Goal: Complete application form

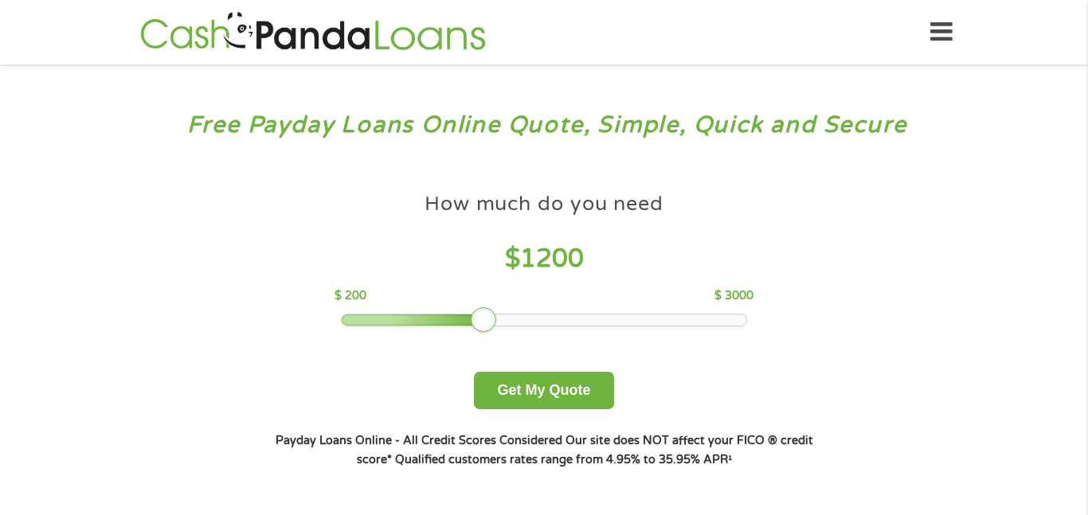
drag, startPoint x: 460, startPoint y: 323, endPoint x: 487, endPoint y: 320, distance: 28.1
click at [487, 320] on div at bounding box center [483, 319] width 25 height 25
click at [530, 395] on button "Get My Quote" at bounding box center [543, 390] width 139 height 37
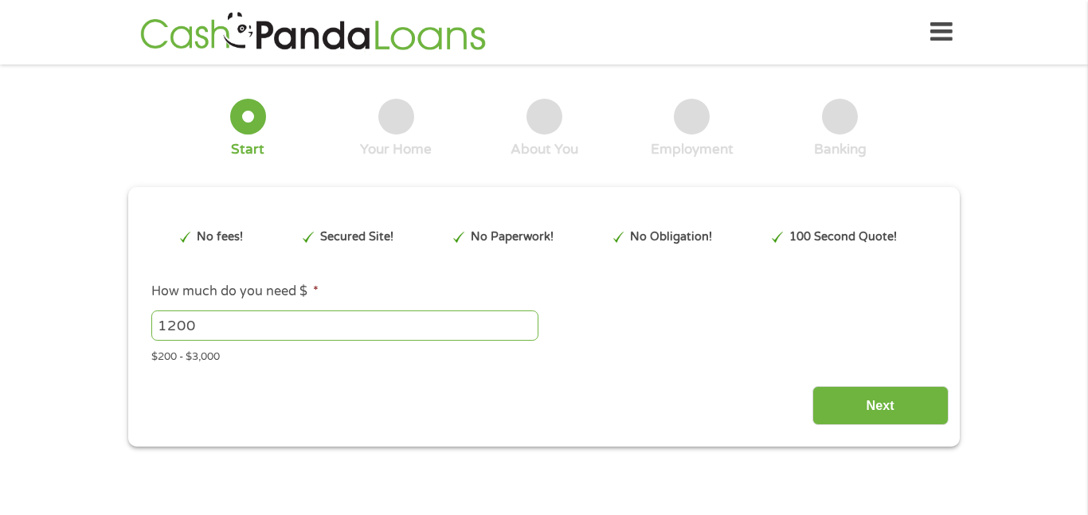
type input "EAIaIQobChMIu-uriqSkkAMVZYRaBR0a1BWPEAAYAiAAEgJCBvD_BwE"
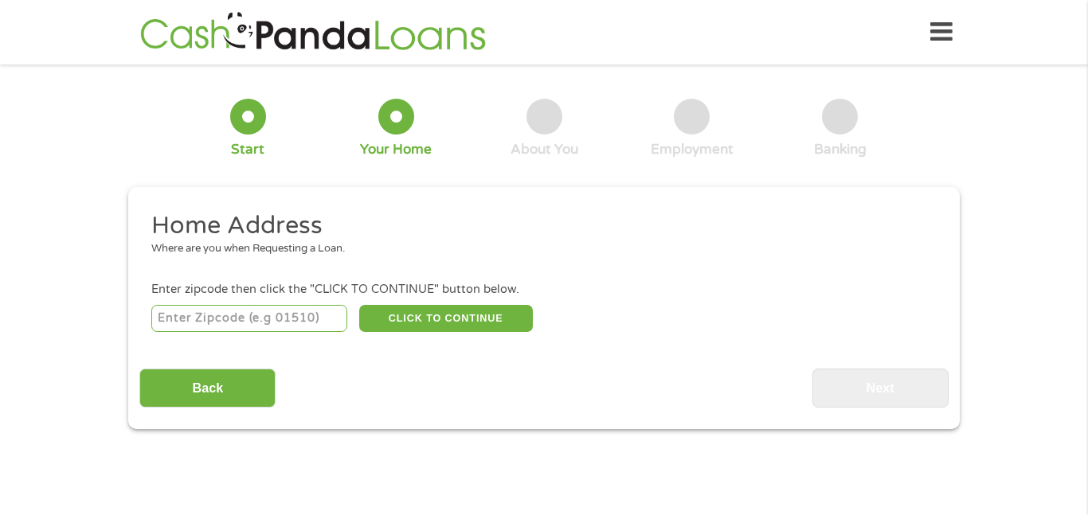
click at [292, 315] on input "number" at bounding box center [249, 318] width 197 height 27
type input "32934"
click at [440, 323] on button "CLICK TO CONTINUE" at bounding box center [446, 318] width 174 height 27
type input "32934"
type input "[GEOGRAPHIC_DATA]"
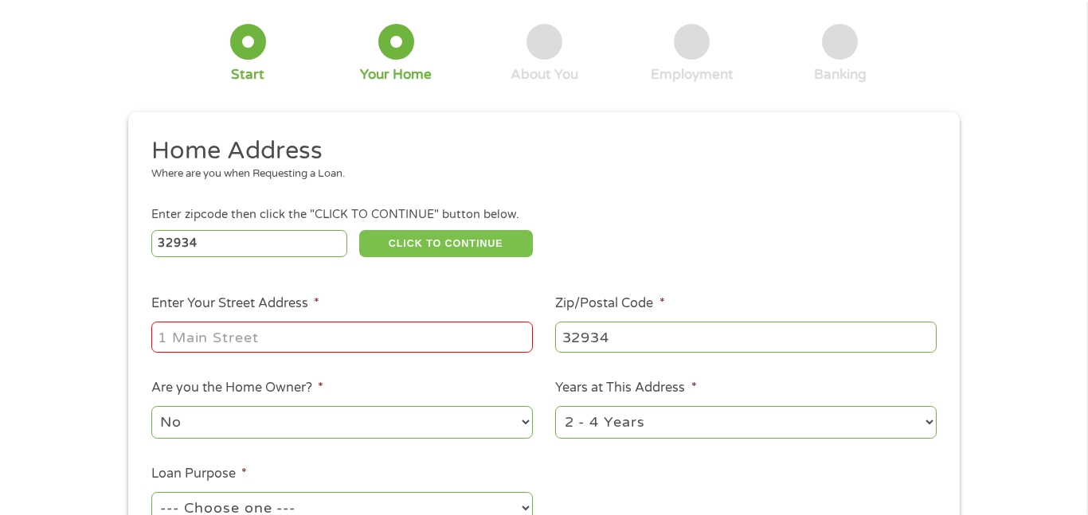
scroll to position [76, 0]
click at [382, 344] on input "Enter Your Street Address *" at bounding box center [342, 336] width 382 height 30
type input "[STREET_ADDRESS]"
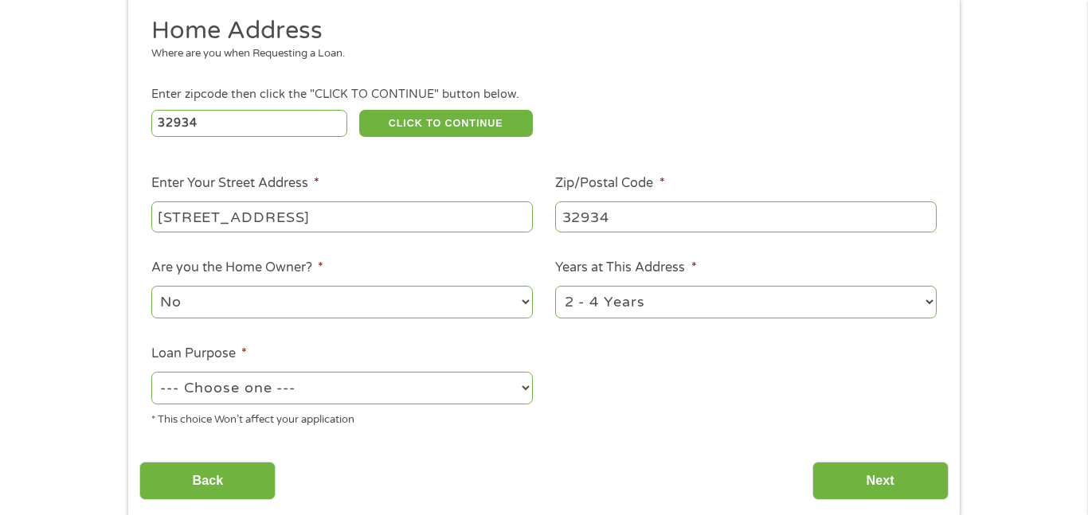
scroll to position [216, 0]
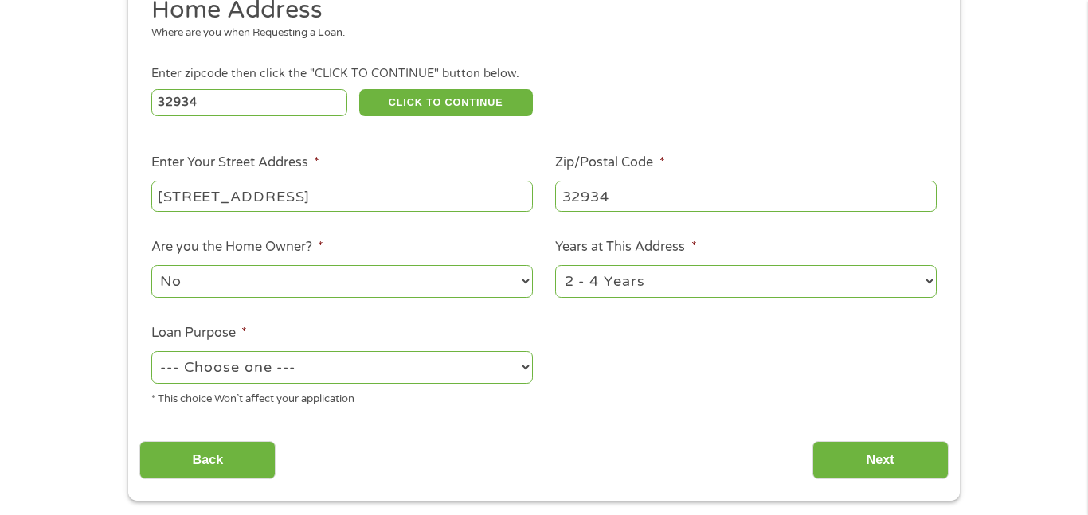
click at [622, 295] on select "1 Year or less 1 - 2 Years 2 - 4 Years Over 4 Years" at bounding box center [746, 281] width 382 height 33
select select "12months"
click at [555, 267] on select "1 Year or less 1 - 2 Years 2 - 4 Years Over 4 Years" at bounding box center [746, 281] width 382 height 33
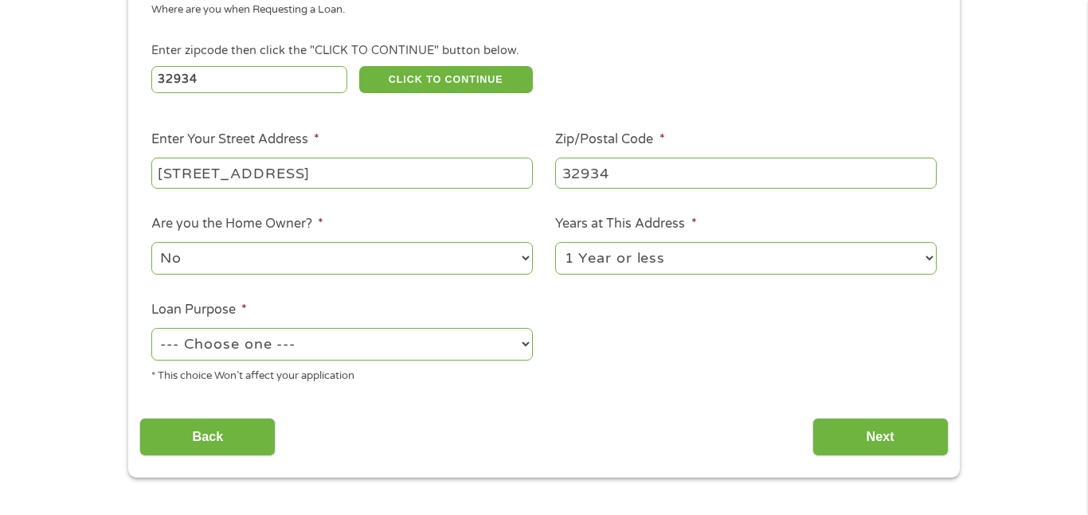
scroll to position [241, 0]
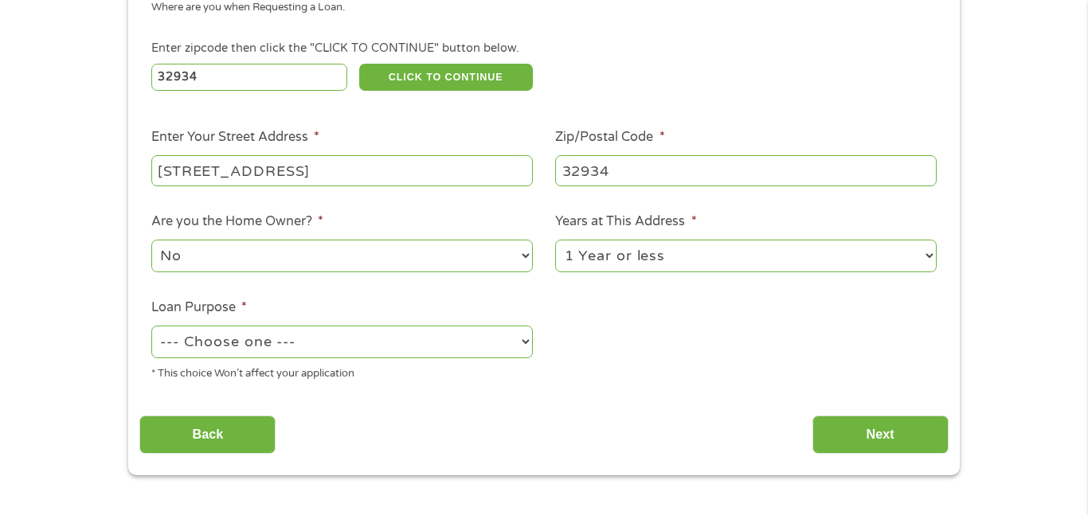
click at [317, 346] on select "--- Choose one --- Pay Bills Debt Consolidation Home Improvement Major Purchase…" at bounding box center [342, 342] width 382 height 33
select select "paybills"
click at [151, 327] on select "--- Choose one --- Pay Bills Debt Consolidation Home Improvement Major Purchase…" at bounding box center [342, 342] width 382 height 33
click at [844, 425] on input "Next" at bounding box center [880, 435] width 136 height 39
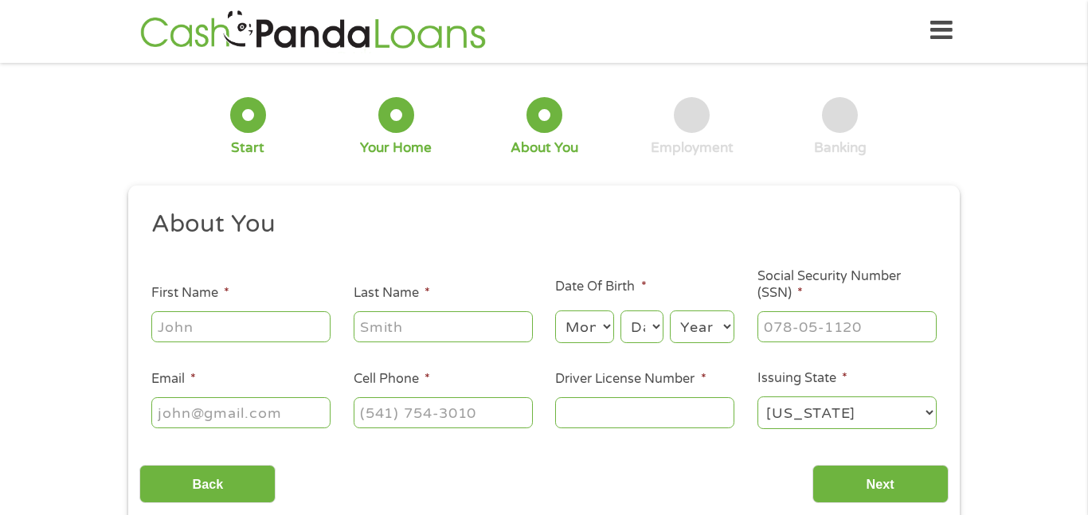
scroll to position [0, 0]
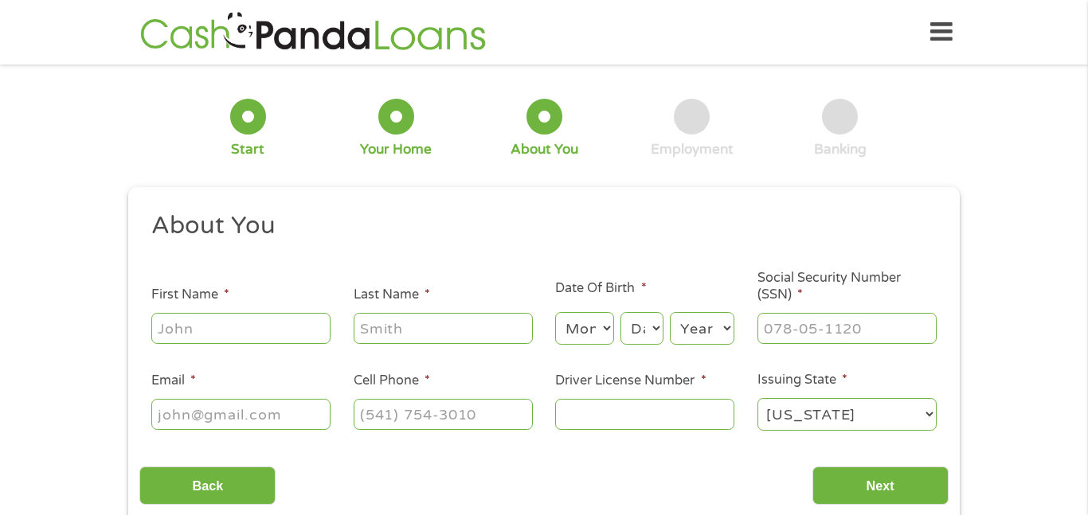
click at [278, 343] on div at bounding box center [240, 329] width 179 height 37
click at [246, 331] on input "First Name *" at bounding box center [240, 328] width 179 height 30
click at [246, 332] on input "First Name *" at bounding box center [240, 328] width 179 height 30
type input "Sinare"
click at [386, 339] on input "Last Name *" at bounding box center [443, 328] width 179 height 30
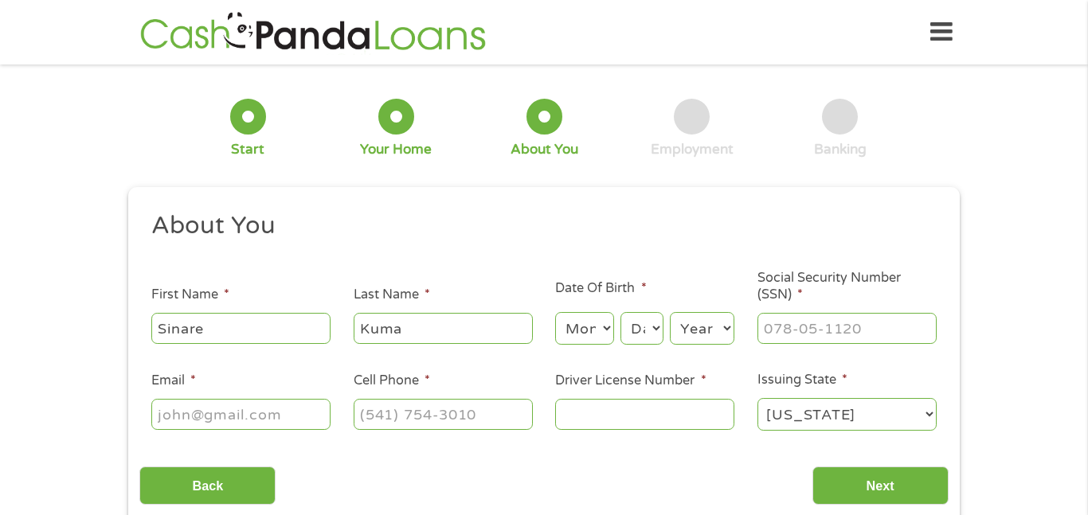
type input "Kuma"
click at [600, 331] on select "Month 1 2 3 4 5 6 7 8 9 10 11 12" at bounding box center [584, 328] width 58 height 33
select select "3"
click at [555, 312] on select "Month 1 2 3 4 5 6 7 8 9 10 11 12" at bounding box center [584, 328] width 58 height 33
click at [648, 327] on select "Day 1 2 3 4 5 6 7 8 9 10 11 12 13 14 15 16 17 18 19 20 21 22 23 24 25 26 27 28 …" at bounding box center [642, 328] width 43 height 33
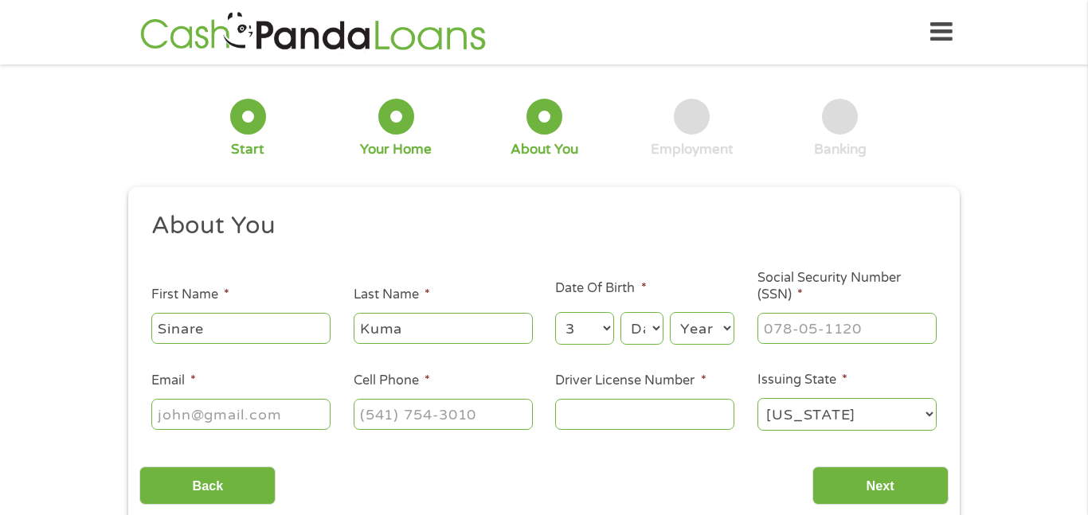
select select "15"
click at [621, 312] on select "Day 1 2 3 4 5 6 7 8 9 10 11 12 13 14 15 16 17 18 19 20 21 22 23 24 25 26 27 28 …" at bounding box center [642, 328] width 43 height 33
click at [699, 325] on select "Year [DATE] 2006 2005 2004 2003 2002 2001 2000 1999 1998 1997 1996 1995 1994 19…" at bounding box center [702, 328] width 65 height 33
select select "1981"
click at [670, 312] on select "Year [DATE] 2006 2005 2004 2003 2002 2001 2000 1999 1998 1997 1996 1995 1994 19…" at bounding box center [702, 328] width 65 height 33
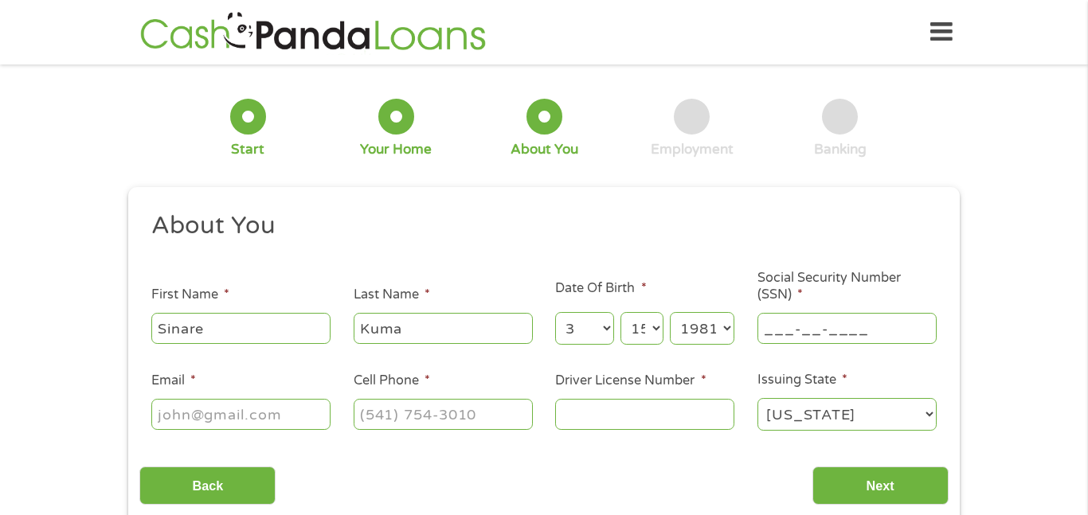
click at [792, 326] on input "___-__-____" at bounding box center [847, 328] width 179 height 30
type input "126-86-8744"
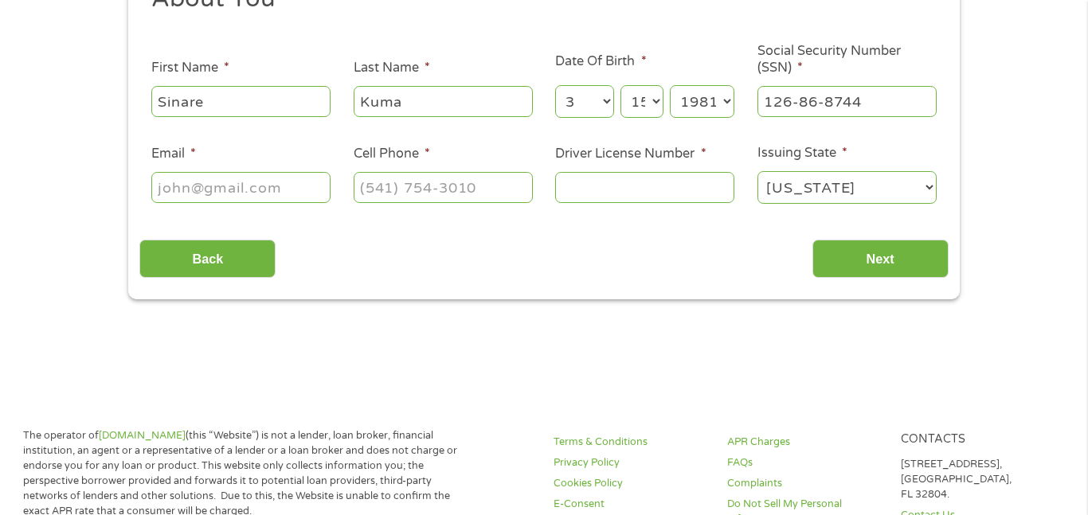
scroll to position [73, 0]
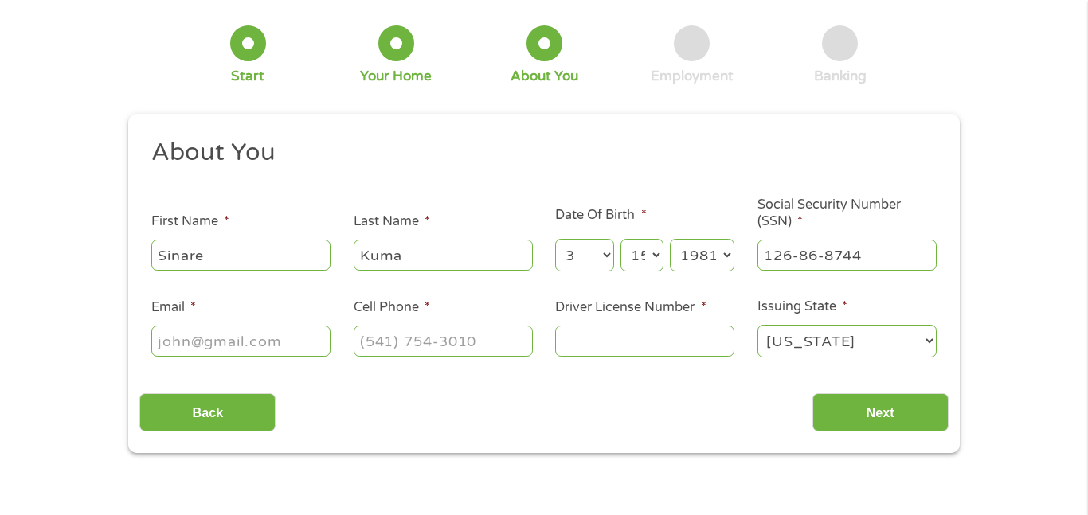
click at [258, 347] on input "Email *" at bounding box center [240, 341] width 179 height 30
type input "[EMAIL_ADDRESS][DOMAIN_NAME]"
click at [501, 339] on input "(___) ___-____" at bounding box center [443, 341] width 179 height 30
type input "[PHONE_NUMBER]"
click at [601, 331] on input "Driver License Number *" at bounding box center [644, 341] width 179 height 30
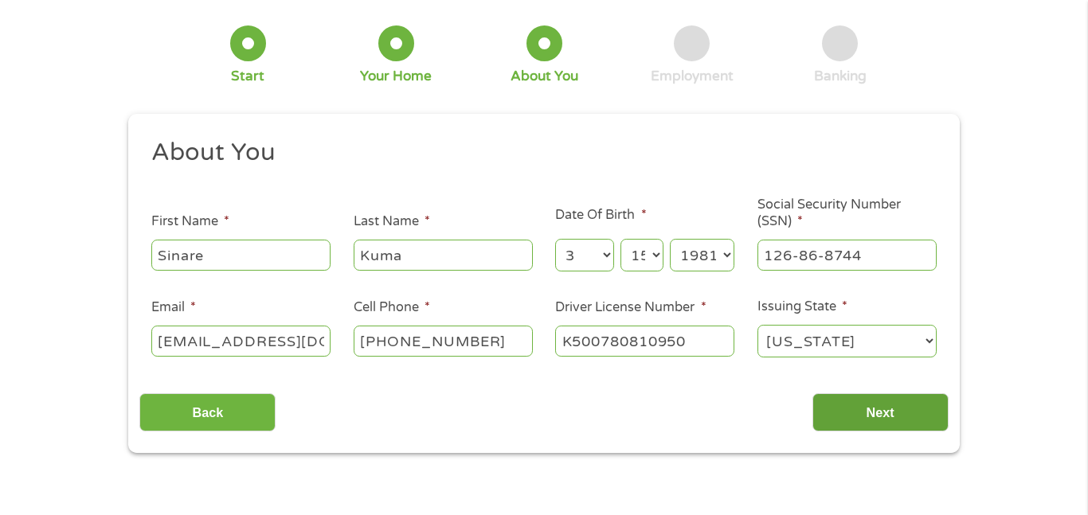
type input "K500780810950"
click at [906, 430] on input "Next" at bounding box center [880, 413] width 136 height 39
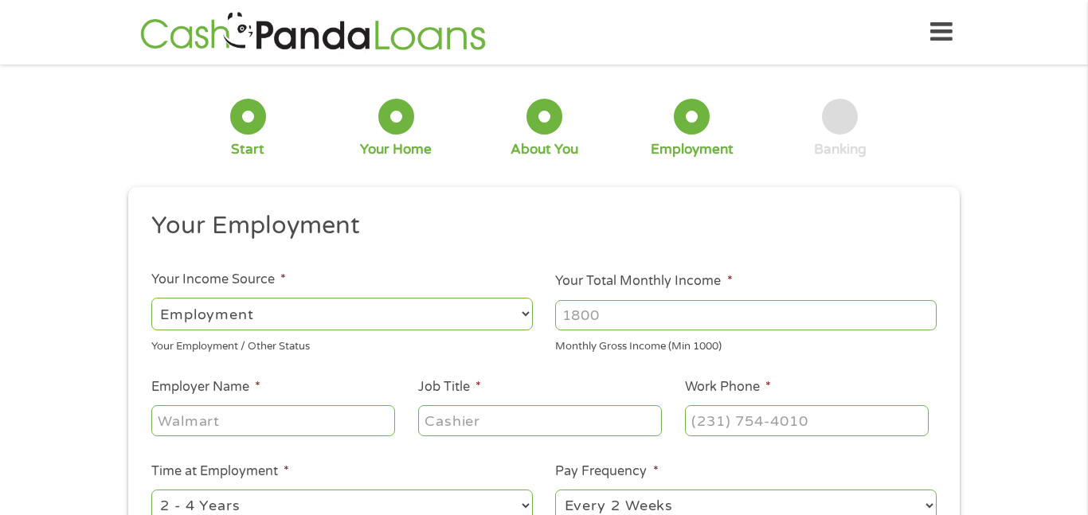
scroll to position [6, 6]
click at [288, 325] on select "--- Choose one --- Employment [DEMOGRAPHIC_DATA] Benefits" at bounding box center [342, 314] width 382 height 33
select select "selfEmployed"
click at [151, 298] on select "--- Choose one --- Employment [DEMOGRAPHIC_DATA] Benefits" at bounding box center [342, 314] width 382 height 33
click at [609, 319] on input "Your Total Monthly Income *" at bounding box center [746, 315] width 382 height 30
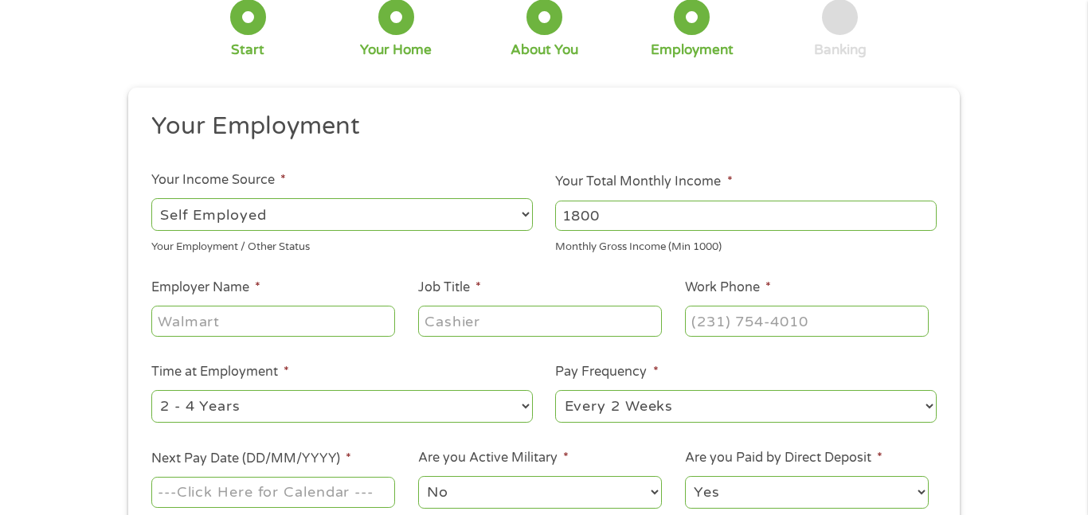
scroll to position [100, 0]
type input "1800"
click at [276, 323] on input "Employer Name *" at bounding box center [273, 320] width 244 height 30
type input "Outlier"
click at [479, 323] on input "Job Title *" at bounding box center [540, 320] width 244 height 30
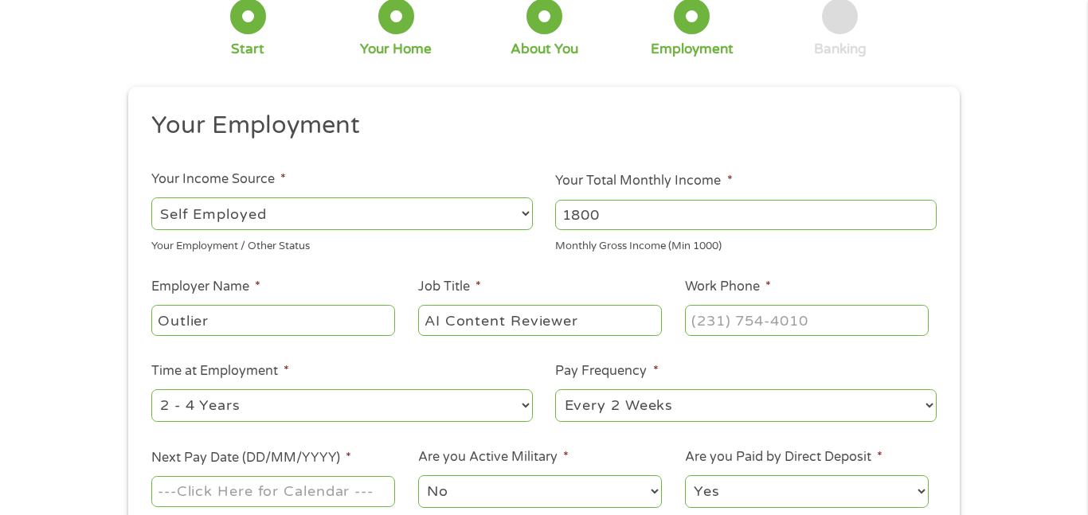
type input "AI Content Reviewer"
click at [777, 321] on input "(___) ___-____" at bounding box center [807, 320] width 244 height 30
type input "[PHONE_NUMBER]"
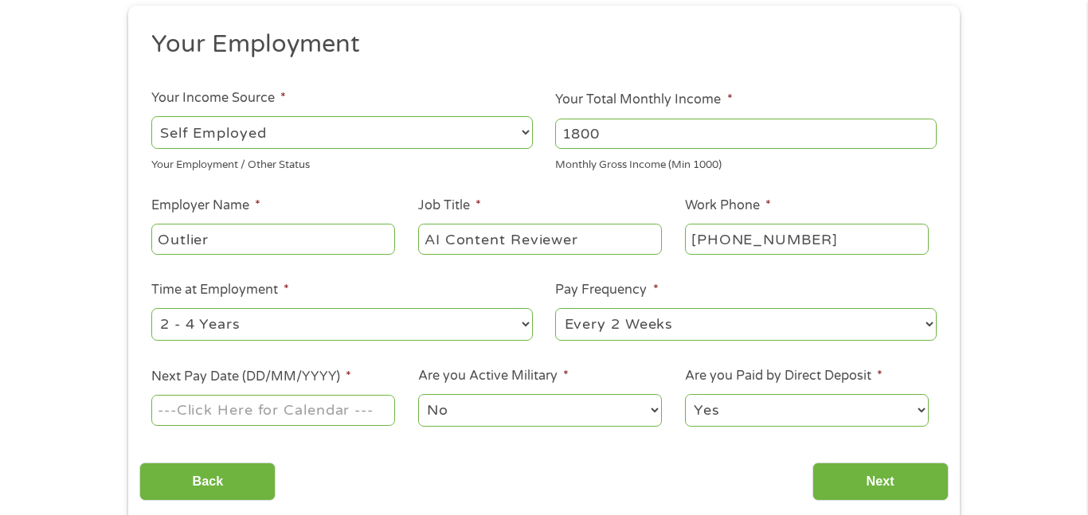
scroll to position [231, 0]
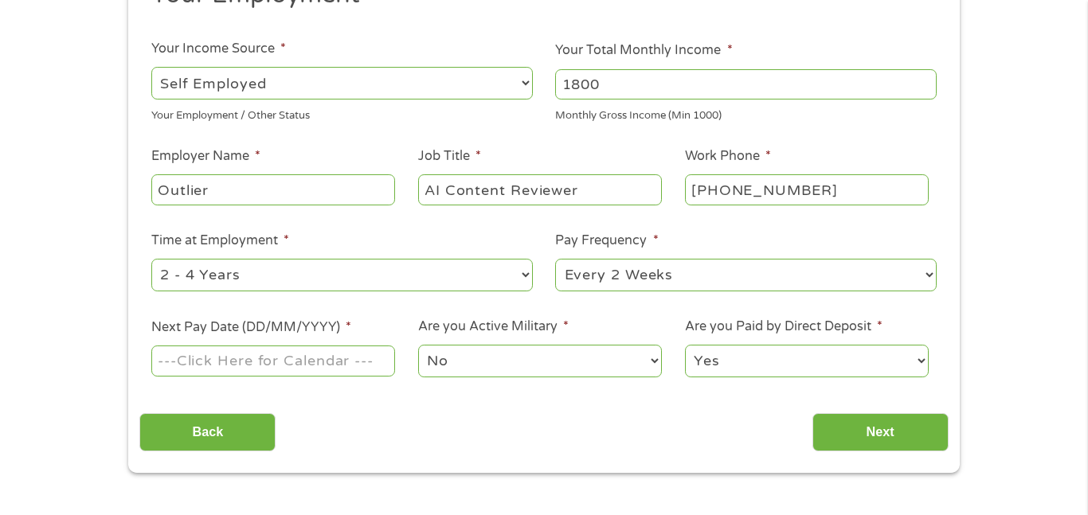
click at [288, 360] on input "Next Pay Date (DD/MM/YYYY) *" at bounding box center [273, 361] width 244 height 30
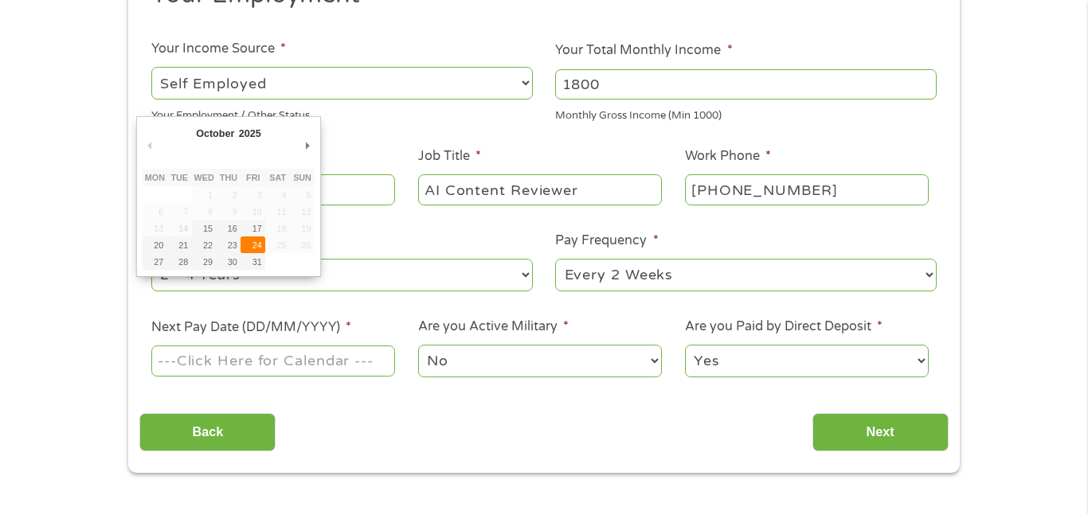
type input "[DATE]"
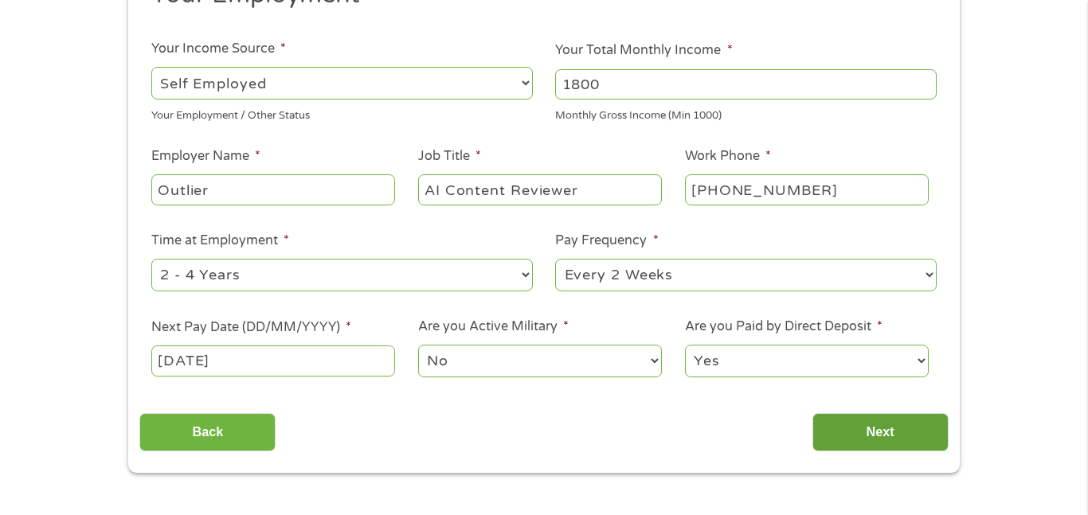
click at [879, 448] on input "Next" at bounding box center [880, 432] width 136 height 39
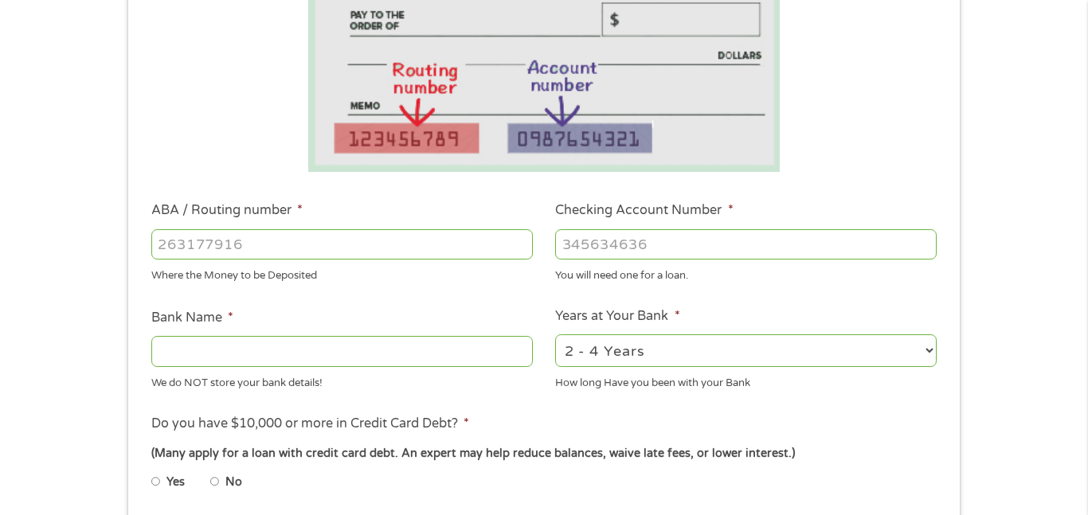
scroll to position [312, 0]
click at [298, 241] on input "ABA / Routing number *" at bounding box center [342, 243] width 382 height 30
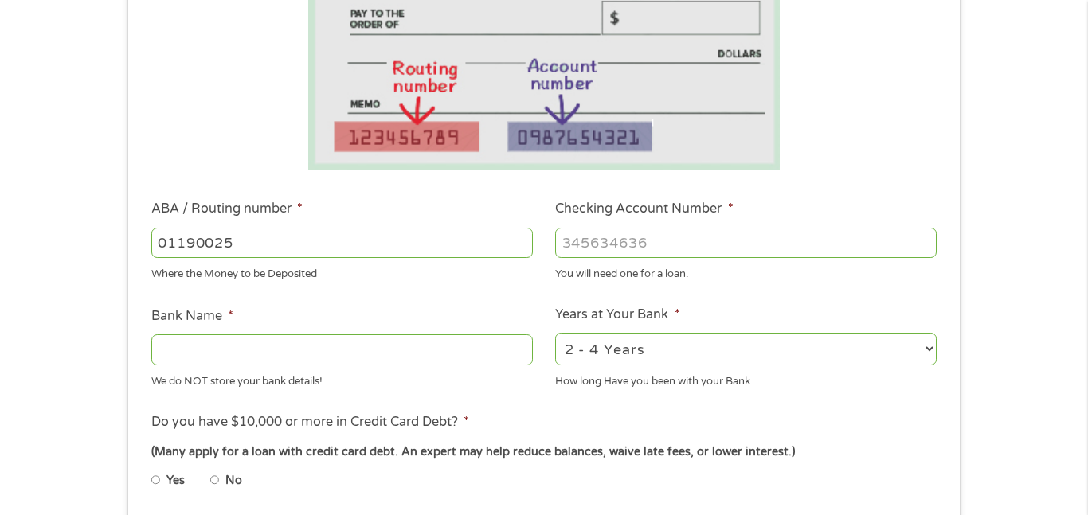
type input "011900254"
type input "BANK OF AMERICA NA"
type input "011900254"
click at [726, 240] on input "Checking Account Number *" at bounding box center [746, 243] width 382 height 30
type input "385018608232"
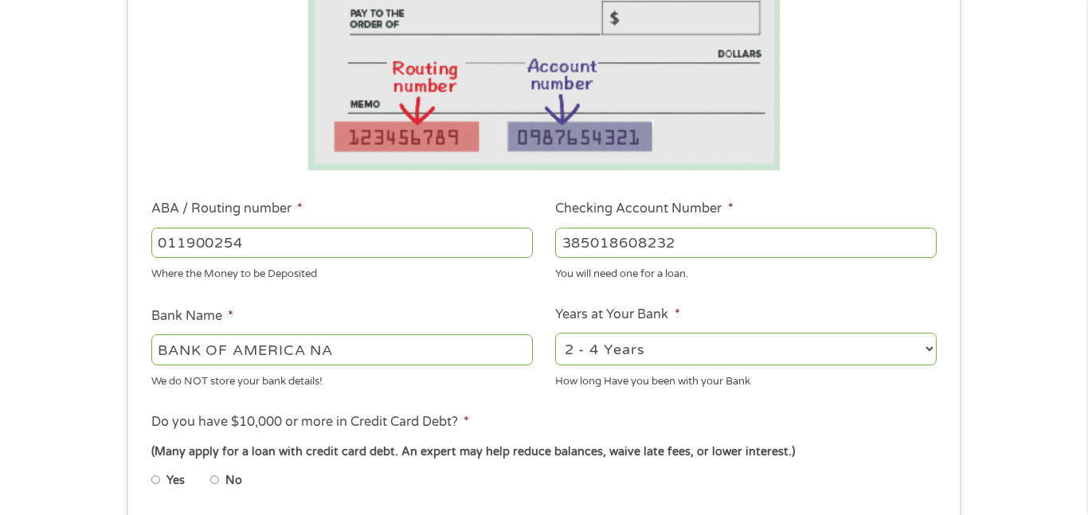
click at [653, 344] on select "2 - 4 Years 6 - 12 Months 1 - 2 Years Over 4 Years" at bounding box center [746, 349] width 382 height 33
click at [653, 345] on select "2 - 4 Years 6 - 12 Months 1 - 2 Years Over 4 Years" at bounding box center [746, 349] width 382 height 33
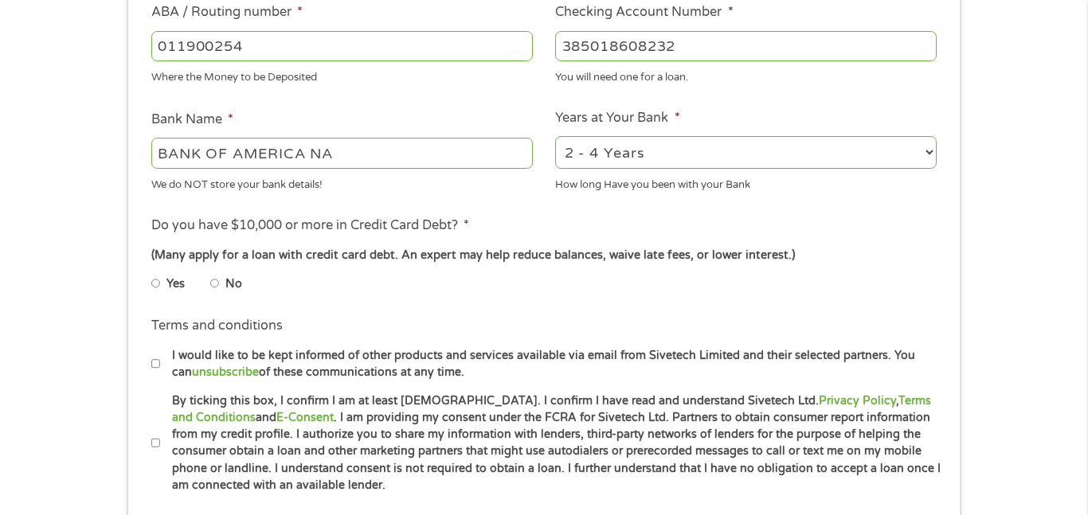
scroll to position [525, 0]
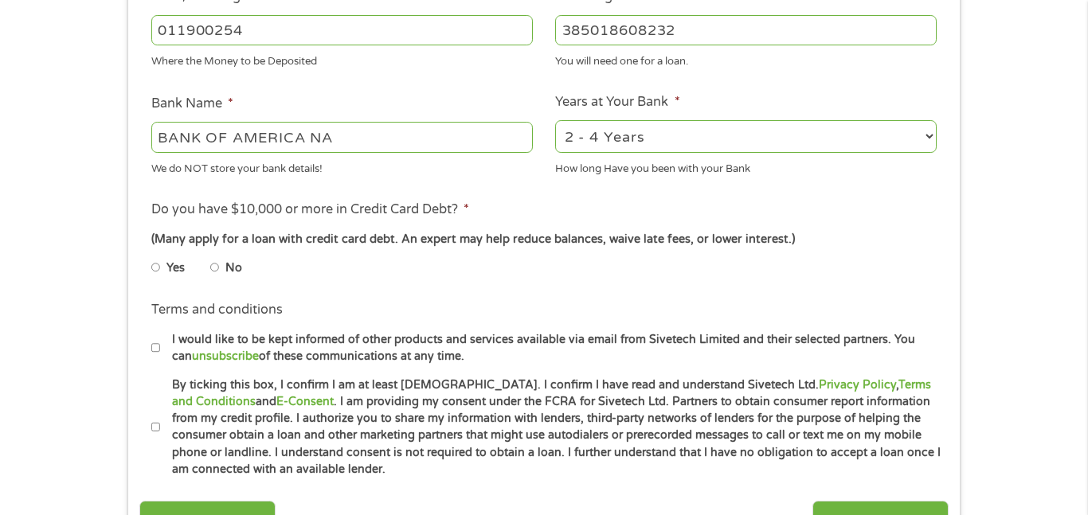
click at [214, 268] on input "No" at bounding box center [215, 267] width 10 height 25
radio input "true"
click at [160, 425] on li "By ticking this box, I confirm I am at least [DEMOGRAPHIC_DATA]. I confirm I ha…" at bounding box center [549, 428] width 797 height 102
click at [157, 431] on input "By ticking this box, I confirm I am at least [DEMOGRAPHIC_DATA]. I confirm I ha…" at bounding box center [156, 427] width 10 height 25
checkbox input "true"
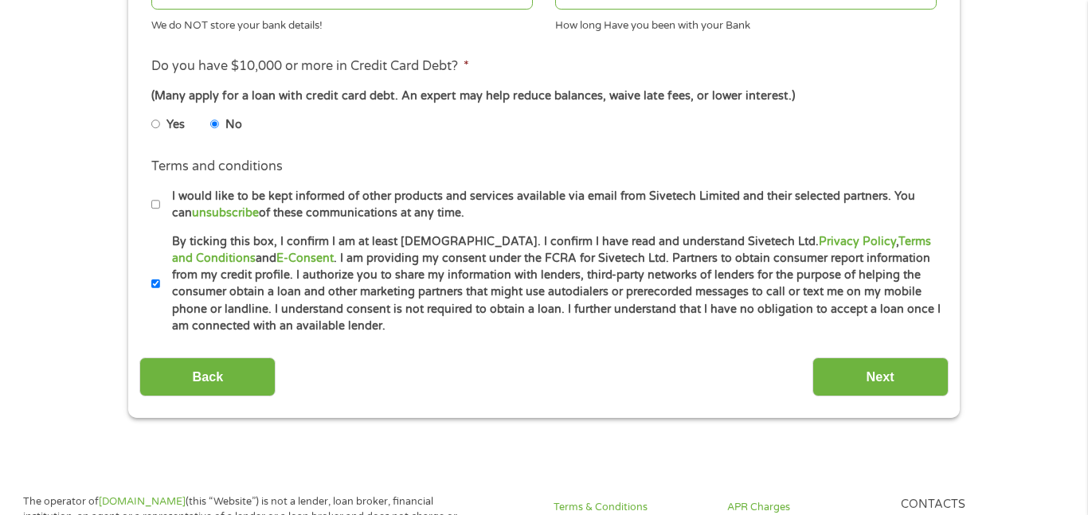
scroll to position [930, 0]
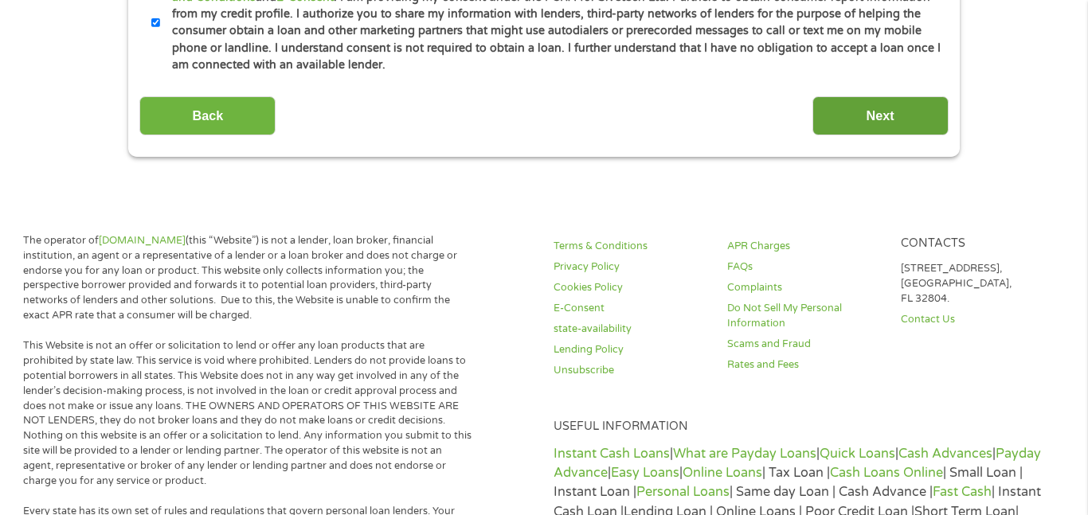
click at [911, 123] on input "Next" at bounding box center [880, 115] width 136 height 39
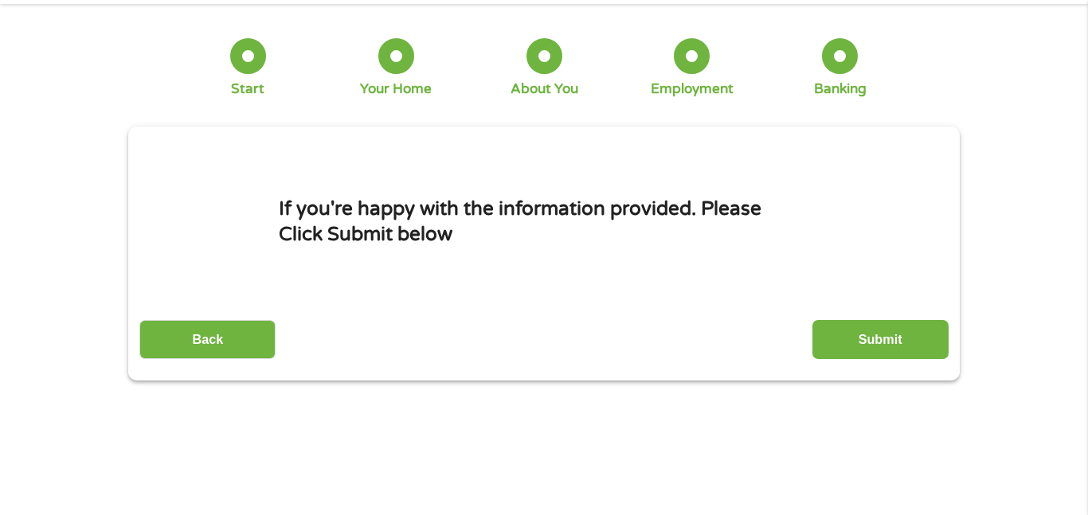
scroll to position [60, 0]
click at [255, 68] on div at bounding box center [248, 57] width 36 height 36
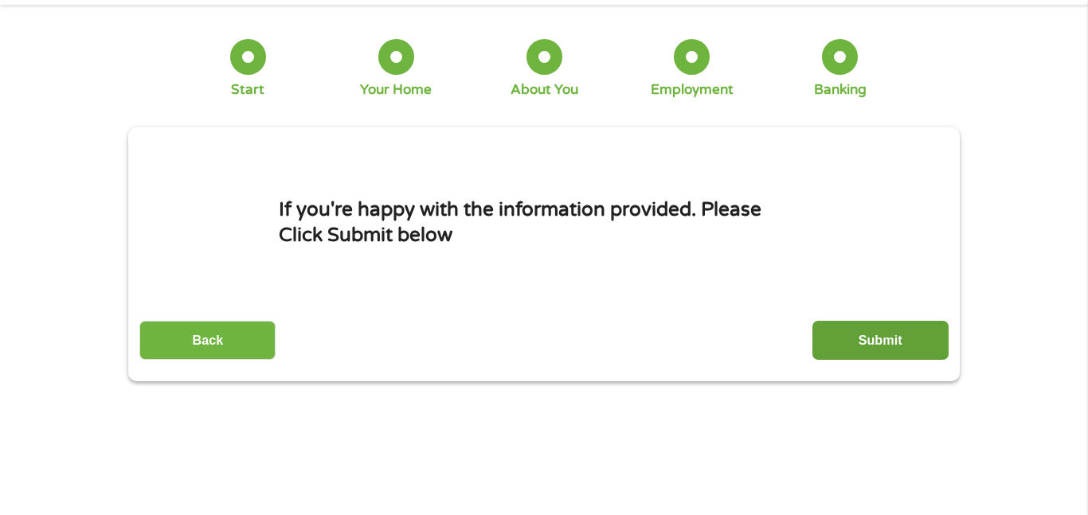
click at [876, 347] on input "Submit" at bounding box center [880, 340] width 136 height 39
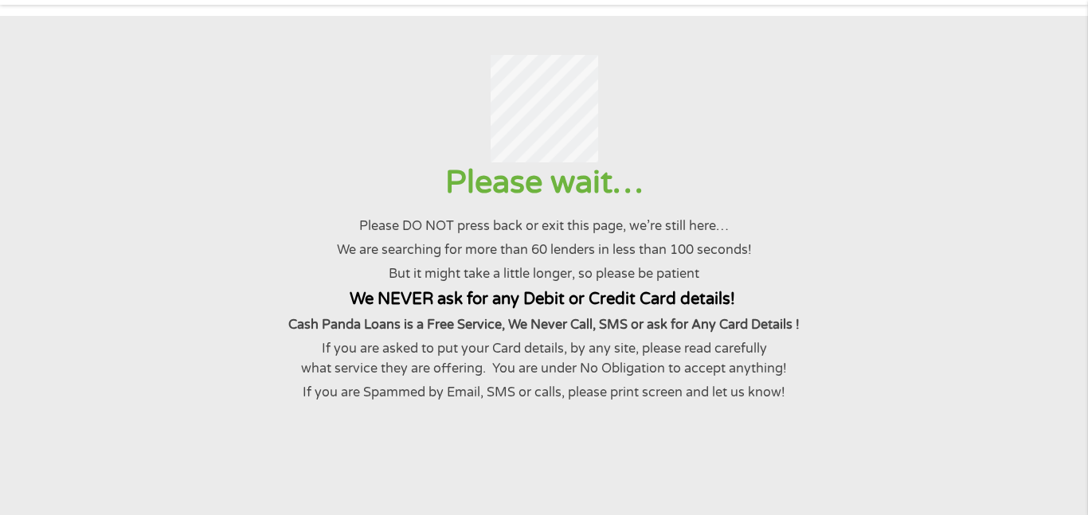
scroll to position [0, 0]
